Goal: Transaction & Acquisition: Purchase product/service

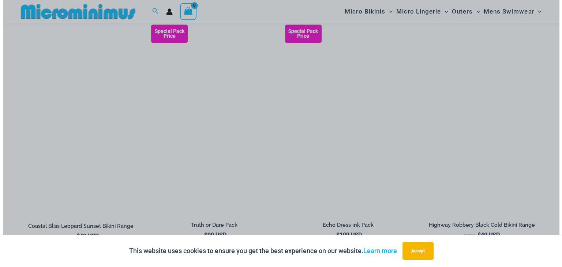
scroll to position [870, 0]
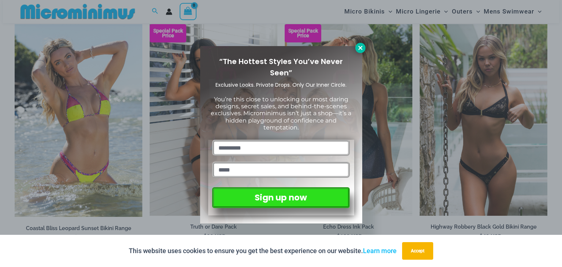
click at [360, 51] on icon at bounding box center [360, 48] width 7 height 7
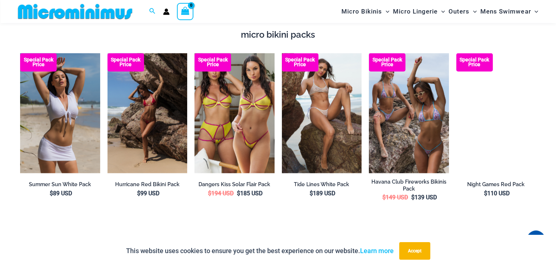
scroll to position [1270, 0]
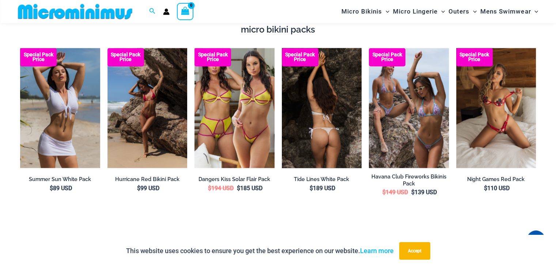
click at [307, 85] on img at bounding box center [322, 108] width 80 height 120
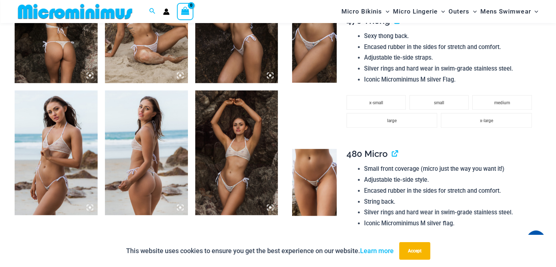
scroll to position [542, 0]
